Goal: Task Accomplishment & Management: Use online tool/utility

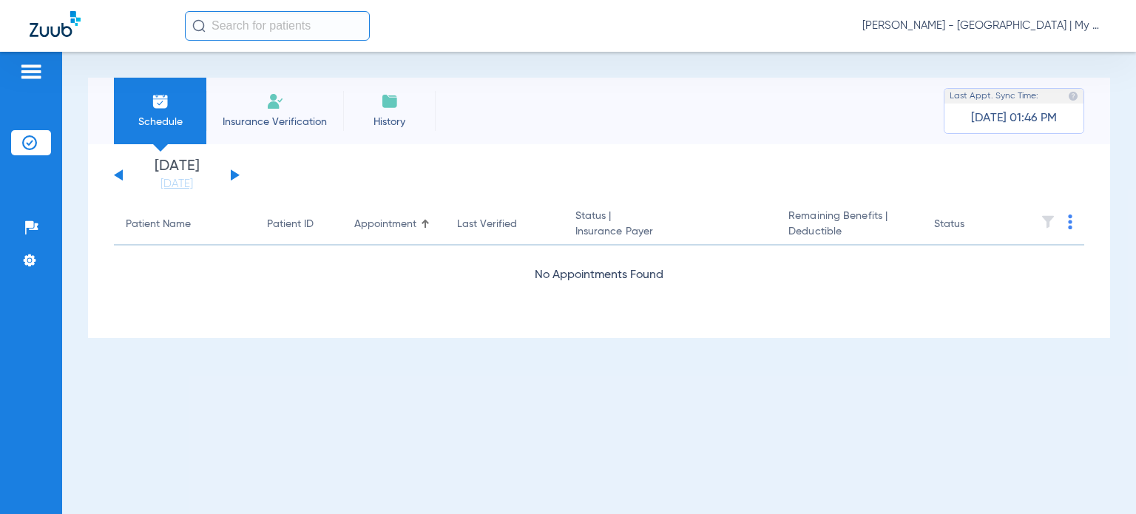
click at [935, 24] on span "[PERSON_NAME] - [GEOGRAPHIC_DATA] | My Community Dental Centers" at bounding box center [985, 25] width 244 height 15
click at [169, 189] on div at bounding box center [568, 257] width 1136 height 514
click at [175, 181] on link "[DATE]" at bounding box center [176, 184] width 89 height 15
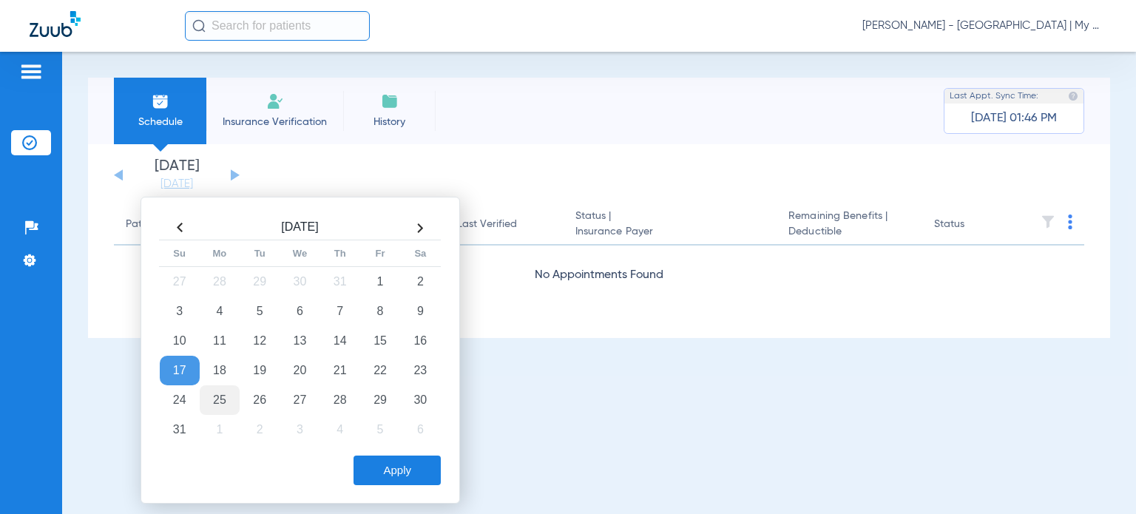
click at [219, 397] on td "25" at bounding box center [220, 400] width 40 height 30
click at [381, 473] on button "Apply" at bounding box center [397, 471] width 87 height 30
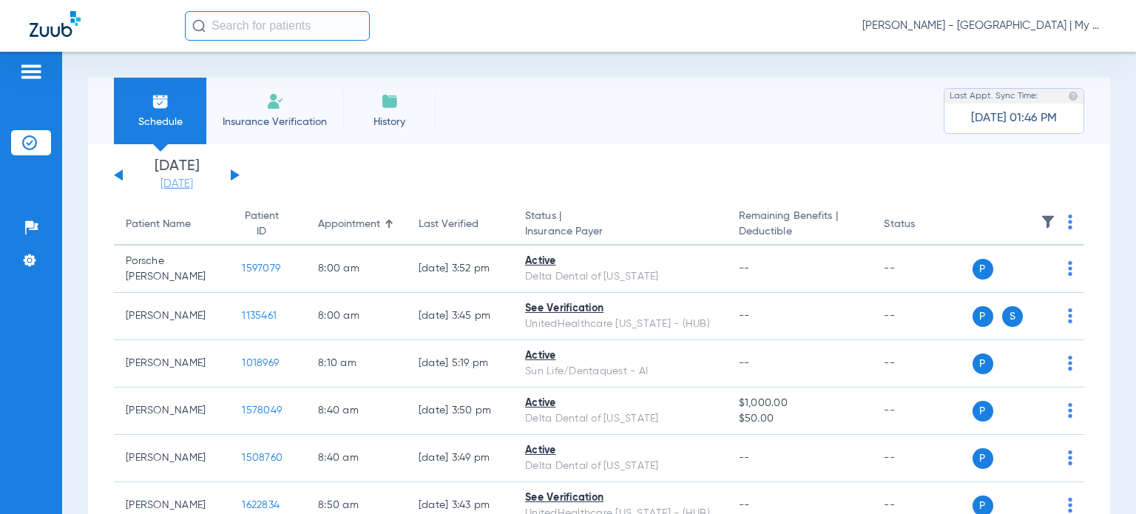
click at [195, 183] on link "[DATE]" at bounding box center [176, 184] width 89 height 15
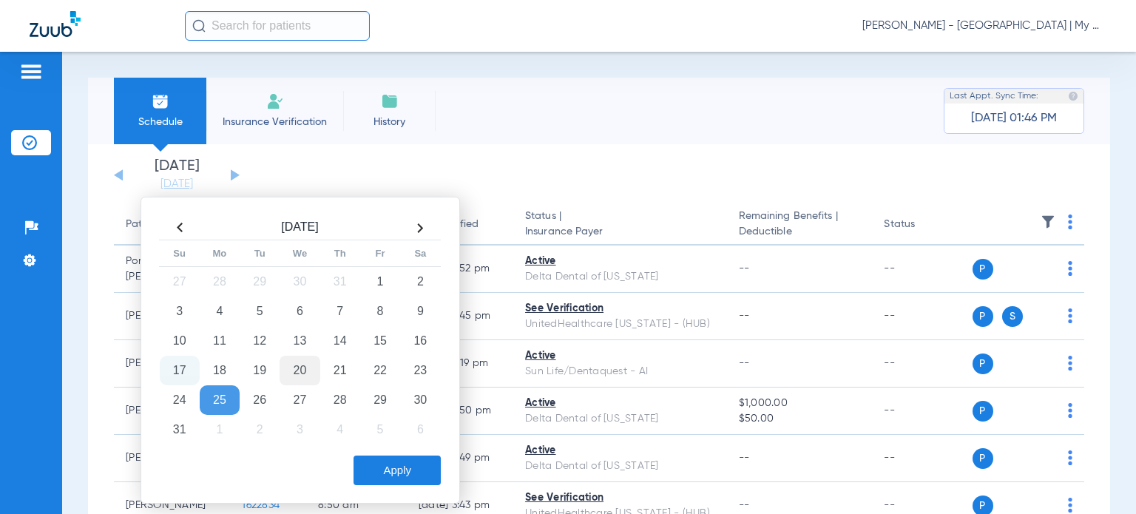
click at [305, 378] on td "20" at bounding box center [300, 371] width 40 height 30
click at [397, 485] on div "Aug 2025 Su Mo Tu We Th Fr Sa 27 28 29 30 31 1 2 3 4 5 6 7 8 9 10 11 12 13 14 1…" at bounding box center [301, 350] width 320 height 307
click at [413, 462] on button "Apply" at bounding box center [397, 471] width 87 height 30
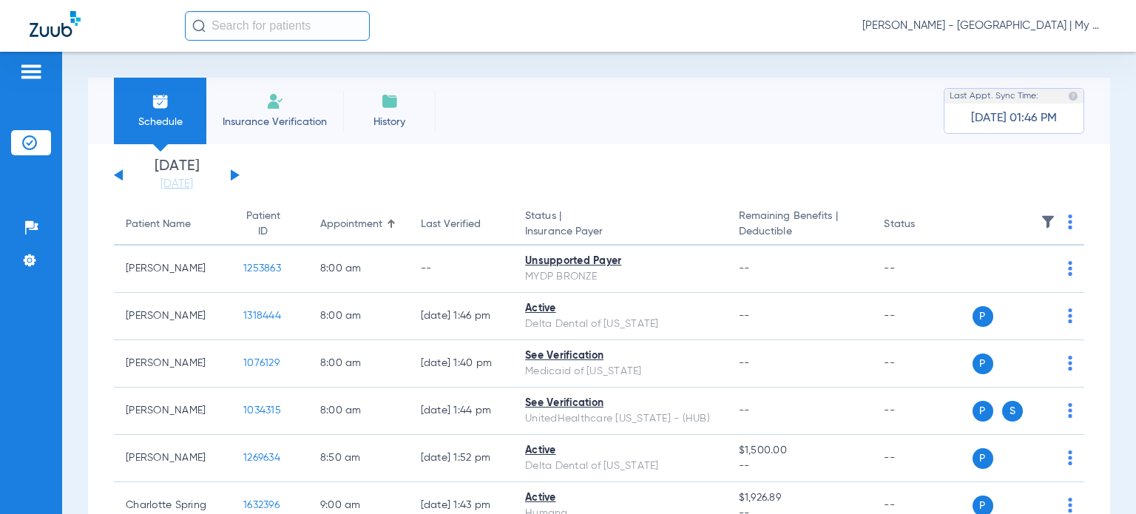
click at [230, 175] on div "Friday 06-13-2025 Saturday 06-14-2025 Sunday 06-15-2025 Monday 06-16-2025 Tuesd…" at bounding box center [177, 175] width 126 height 33
click at [231, 175] on button at bounding box center [235, 174] width 9 height 11
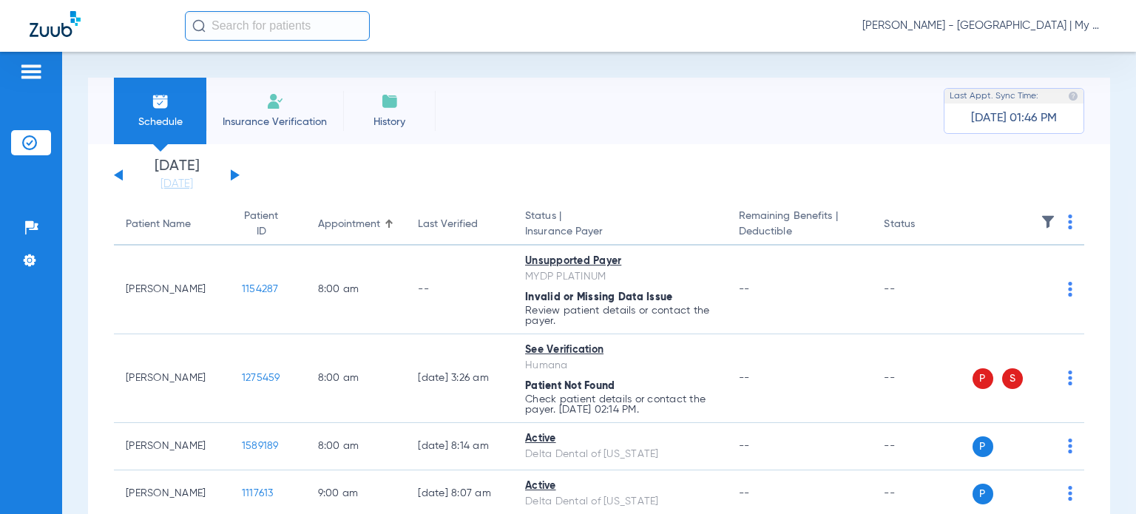
click at [1055, 227] on th at bounding box center [1029, 224] width 112 height 41
click at [1068, 223] on img at bounding box center [1070, 222] width 4 height 15
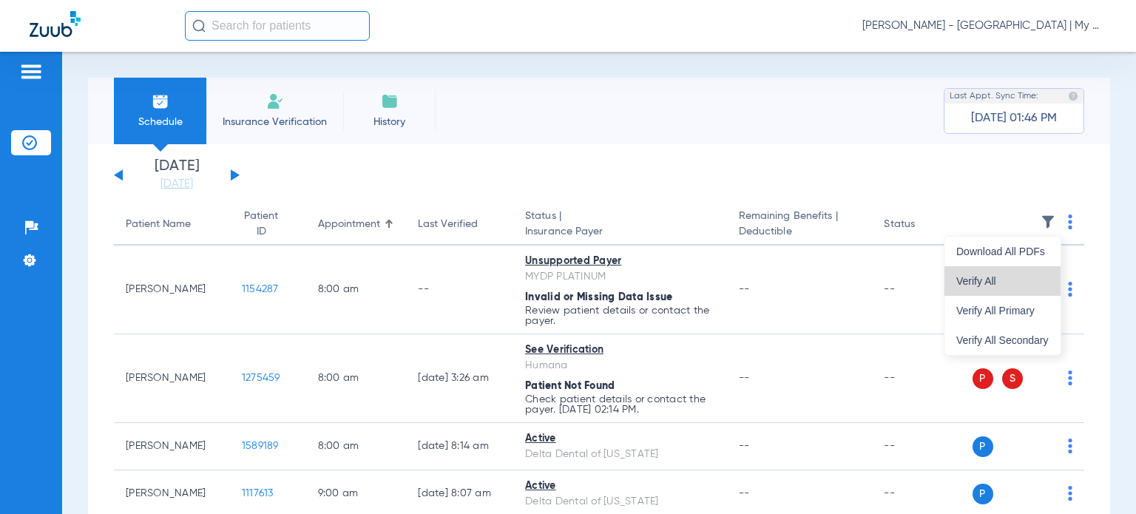
click at [1028, 276] on span "Verify All" at bounding box center [1003, 281] width 92 height 10
